Goal: Information Seeking & Learning: Find specific fact

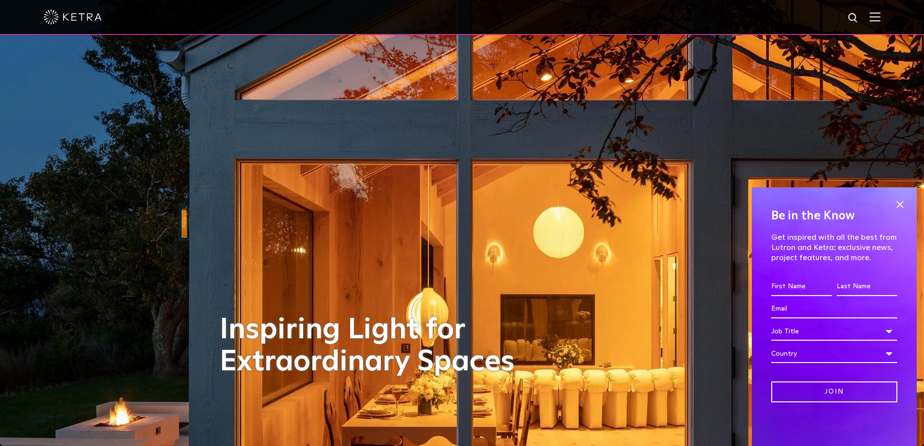
click at [857, 16] on img at bounding box center [854, 18] width 12 height 12
click at [780, 20] on input "text" at bounding box center [761, 18] width 124 height 22
paste input "CM-S3811IBTFL11E26WH"
type input "CM-S3811IBTFL11E26WH"
click at [823, 11] on button "Search" at bounding box center [830, 18] width 15 height 15
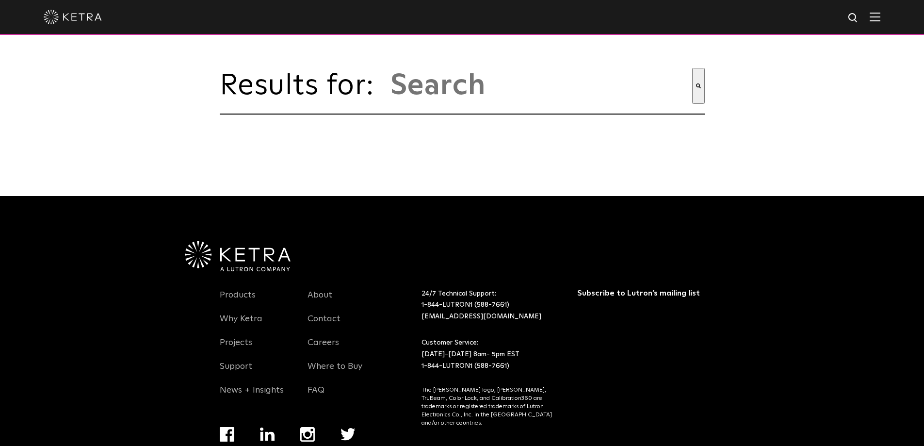
type input "cm-s3811ibtfl11e26wh"
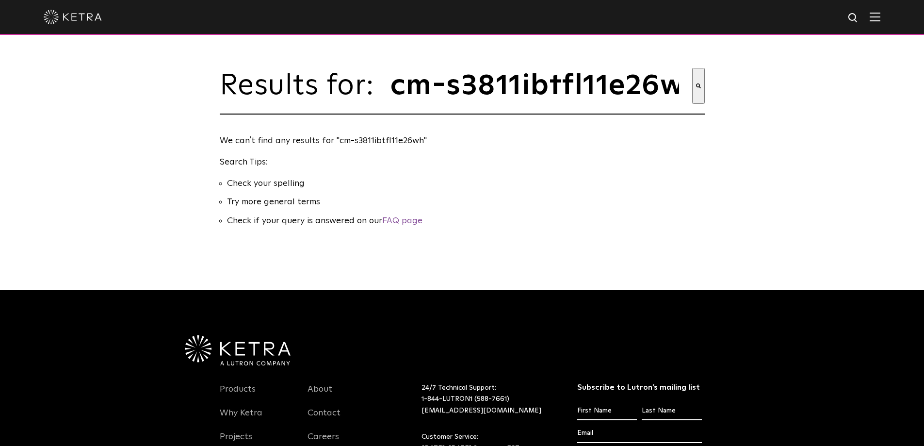
drag, startPoint x: 446, startPoint y: 88, endPoint x: 382, endPoint y: 90, distance: 64.1
click at [382, 90] on div "Results for: This is a search field with an auto-suggest feature attached. cm-s…" at bounding box center [462, 91] width 485 height 47
type input "s3811ibtfl11e26wh"
click at [692, 68] on button "Search" at bounding box center [698, 86] width 13 height 36
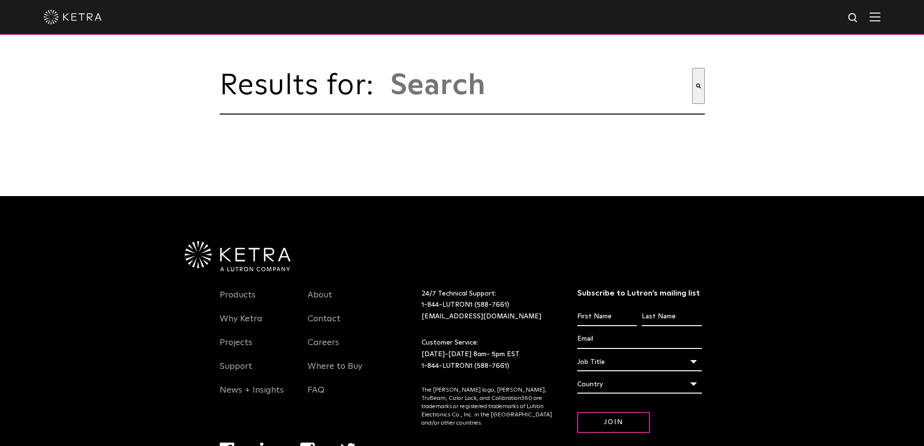
click at [889, 17] on div at bounding box center [462, 17] width 924 height 35
click at [881, 18] on img at bounding box center [875, 16] width 11 height 9
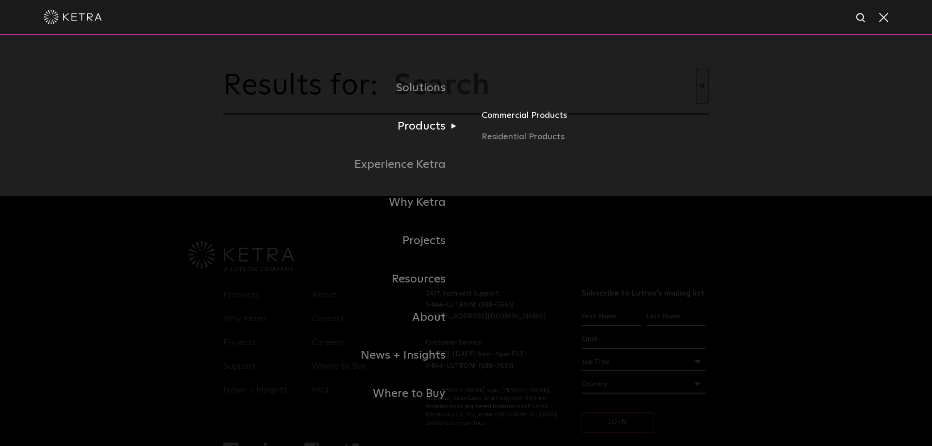
click at [499, 117] on link "Commercial Products" at bounding box center [594, 119] width 227 height 21
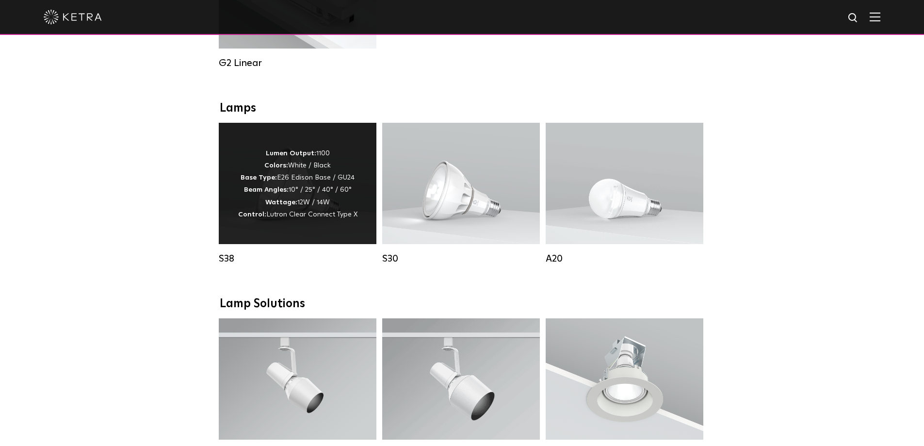
scroll to position [679, 0]
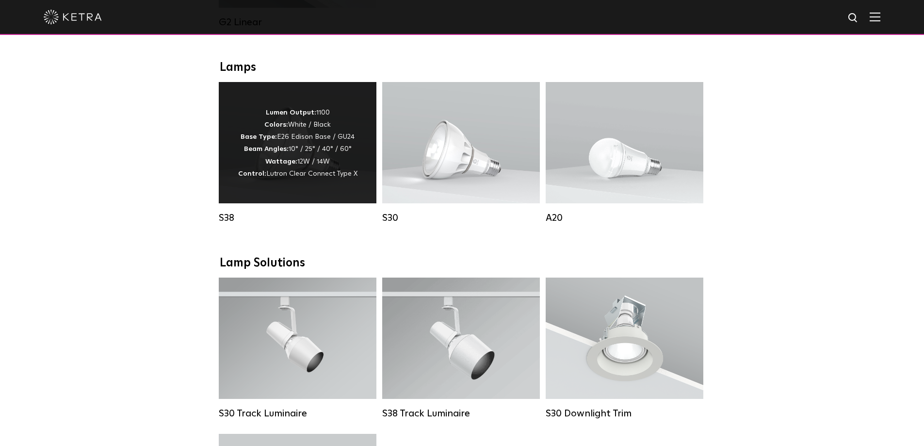
click at [264, 152] on strong "Beam Angles:" at bounding box center [266, 149] width 45 height 7
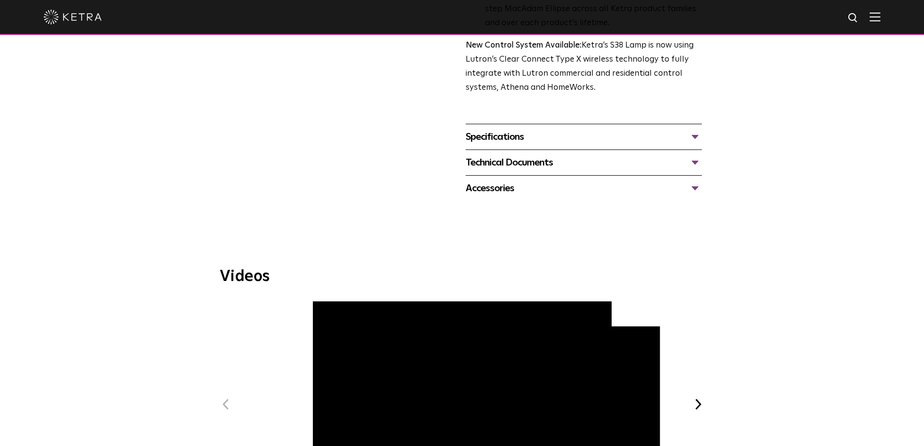
scroll to position [388, 0]
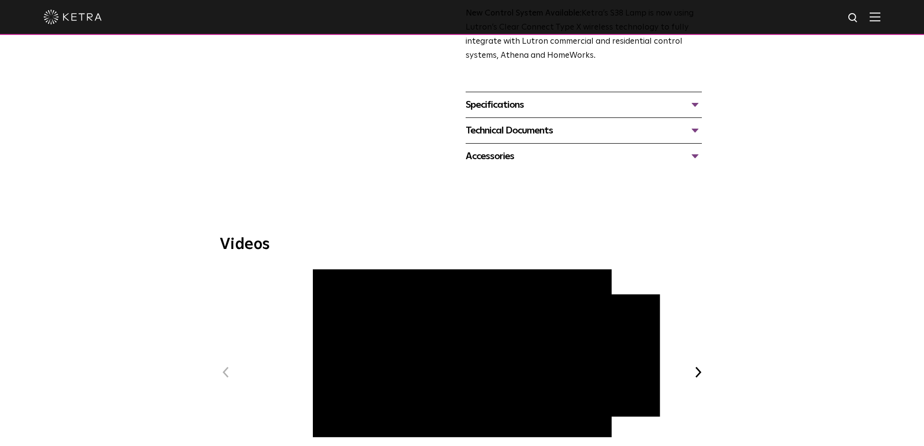
click at [550, 109] on div "Specifications" at bounding box center [584, 105] width 236 height 16
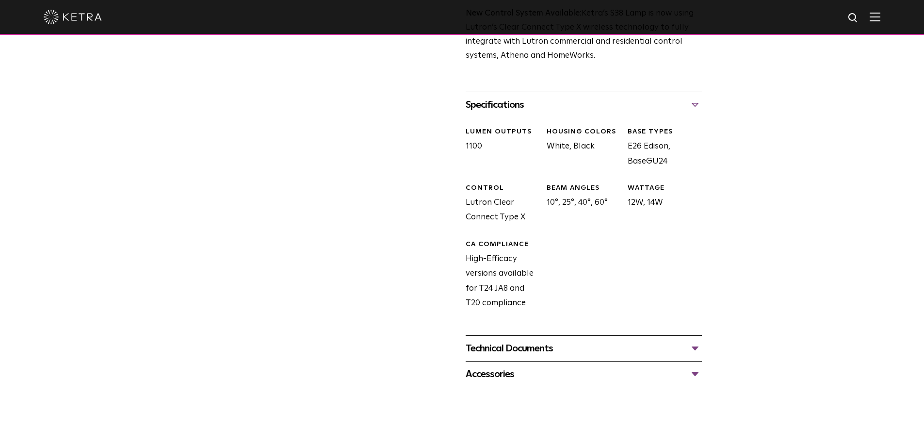
click at [543, 337] on div "Technical Documents S38 Specification Sheet S38 Installation Guide S30 and S38 …" at bounding box center [584, 348] width 236 height 26
click at [545, 351] on div "Technical Documents" at bounding box center [584, 349] width 236 height 16
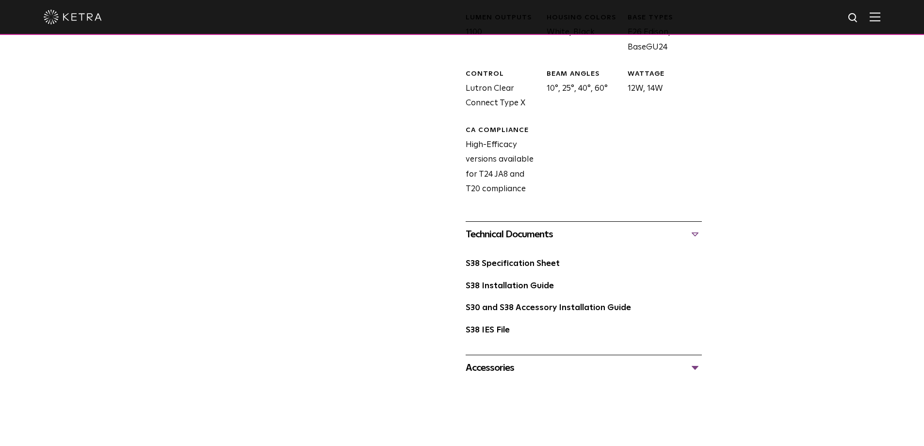
scroll to position [582, 0]
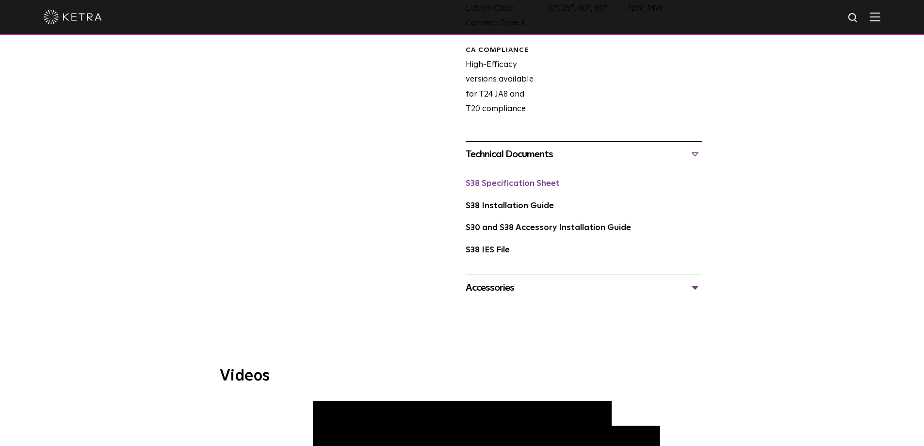
click at [519, 187] on link "S38 Specification Sheet" at bounding box center [513, 184] width 94 height 8
